Goal: Subscribe to service/newsletter

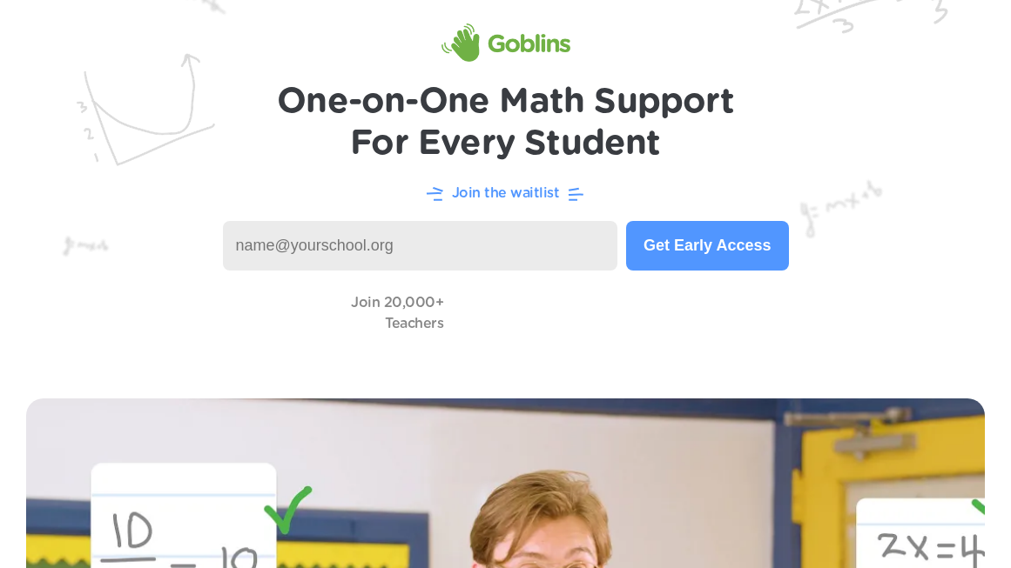
scroll to position [61, 0]
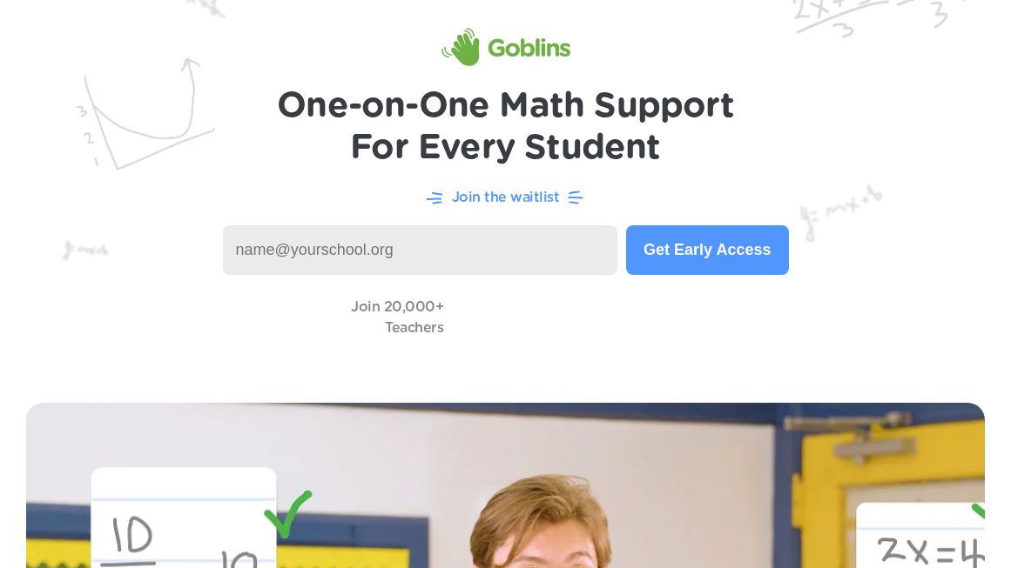
click at [542, 251] on input at bounding box center [420, 250] width 395 height 50
type input "owensj@warrenschools.com"
click at [731, 258] on button "Get Early Access" at bounding box center [707, 250] width 162 height 50
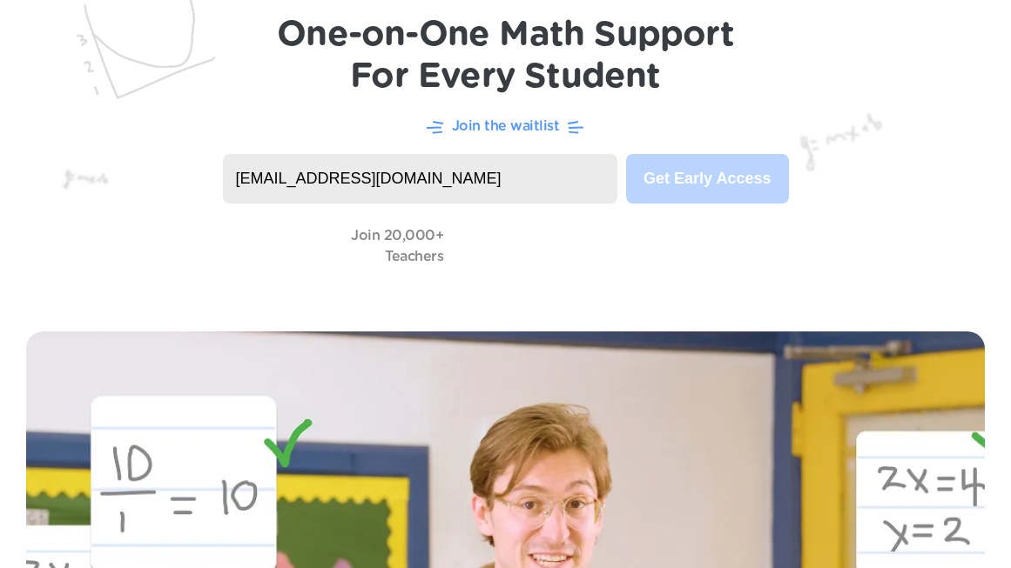
scroll to position [137, 0]
